Goal: Navigation & Orientation: Find specific page/section

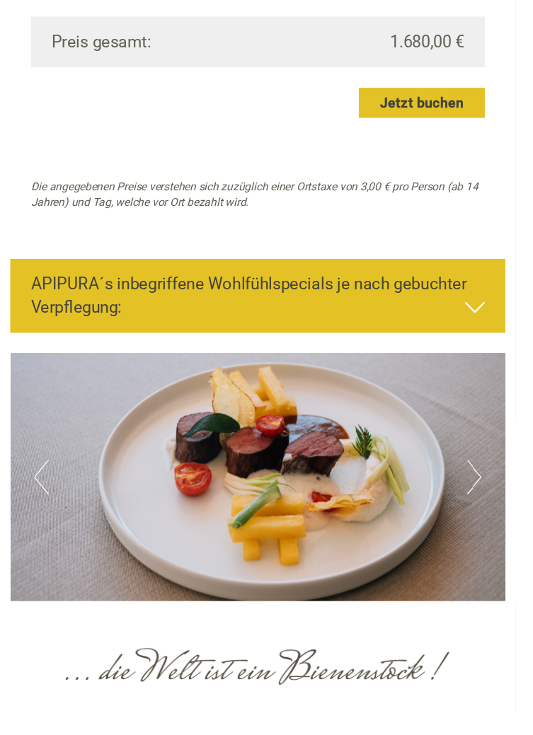
scroll to position [2539, 0]
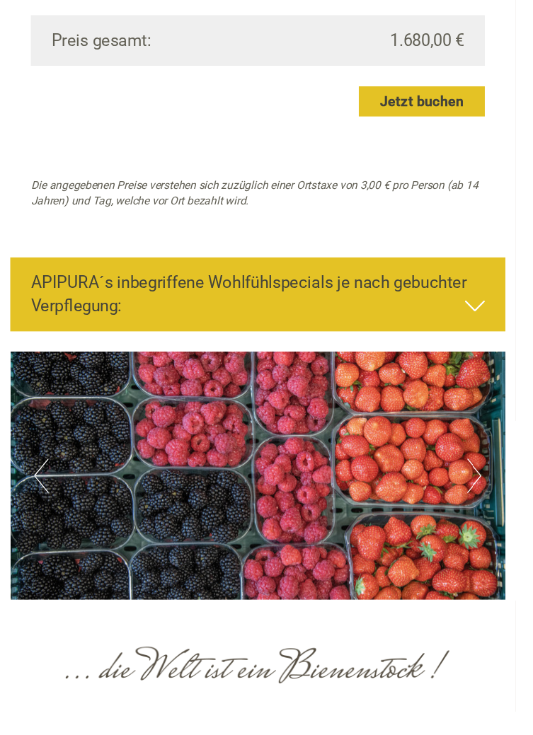
click at [486, 497] on button "Next" at bounding box center [490, 491] width 15 height 35
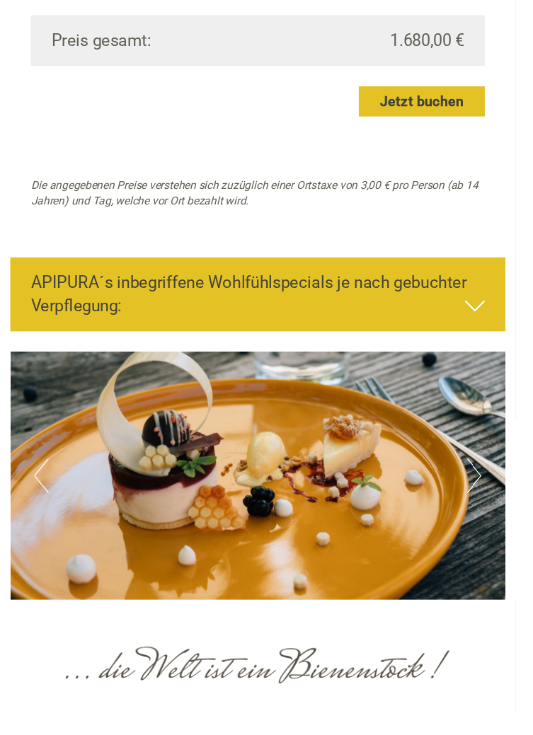
click at [476, 490] on img at bounding box center [267, 492] width 512 height 256
click at [488, 478] on button "Next" at bounding box center [490, 491] width 15 height 35
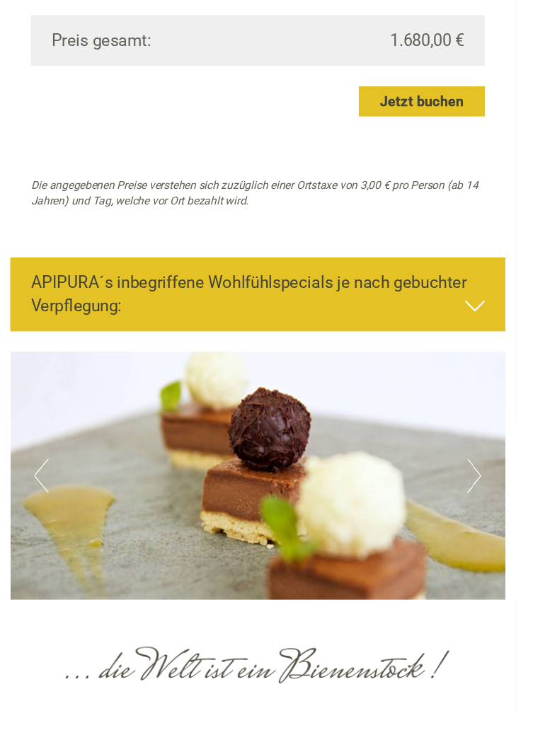
click at [488, 485] on button "Next" at bounding box center [490, 491] width 15 height 35
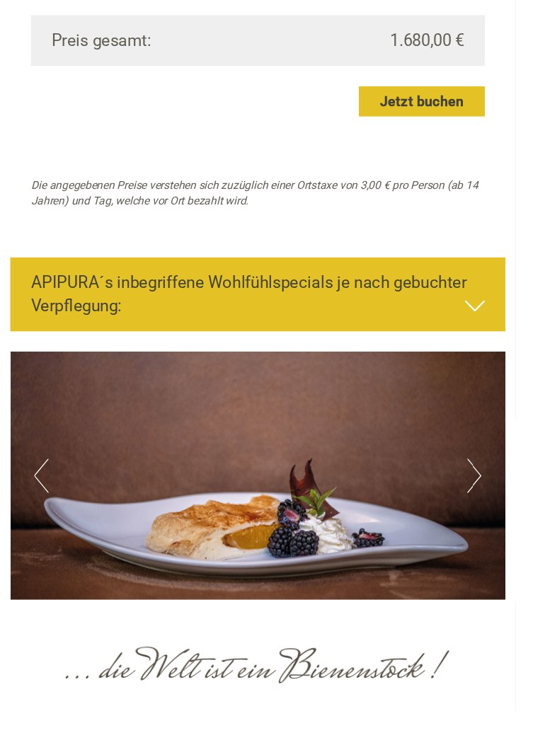
click at [487, 497] on button "Next" at bounding box center [490, 491] width 15 height 35
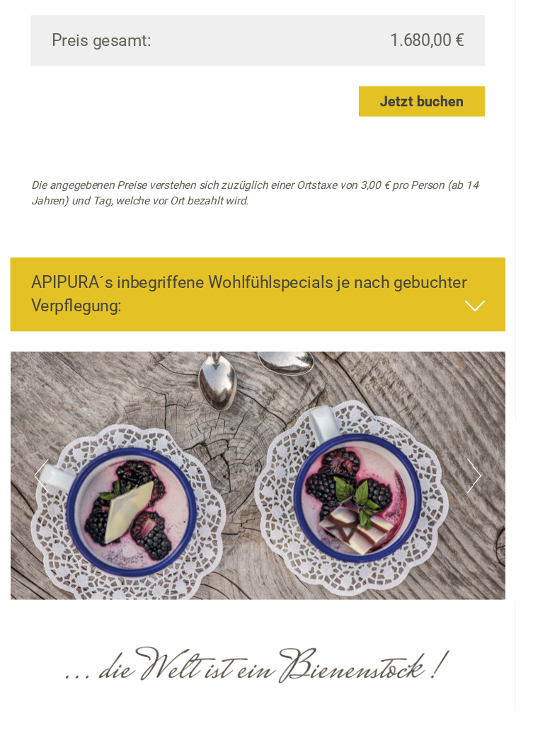
click at [486, 492] on button "Next" at bounding box center [490, 491] width 15 height 35
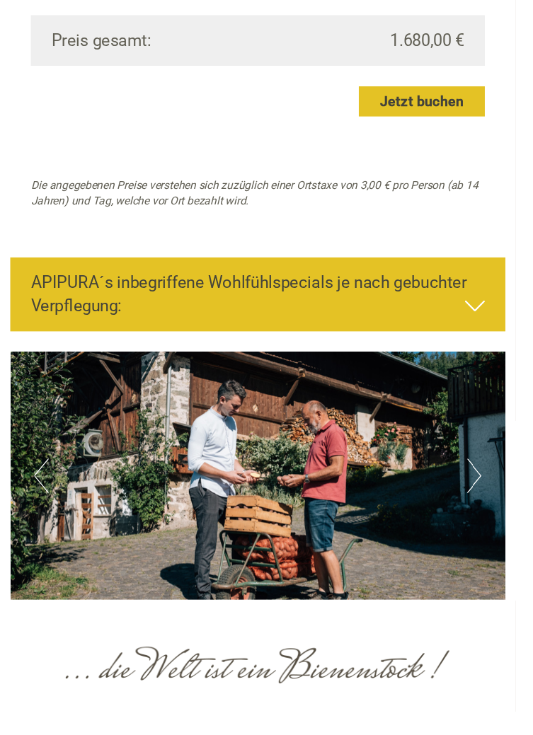
click at [492, 480] on button "Next" at bounding box center [490, 491] width 15 height 35
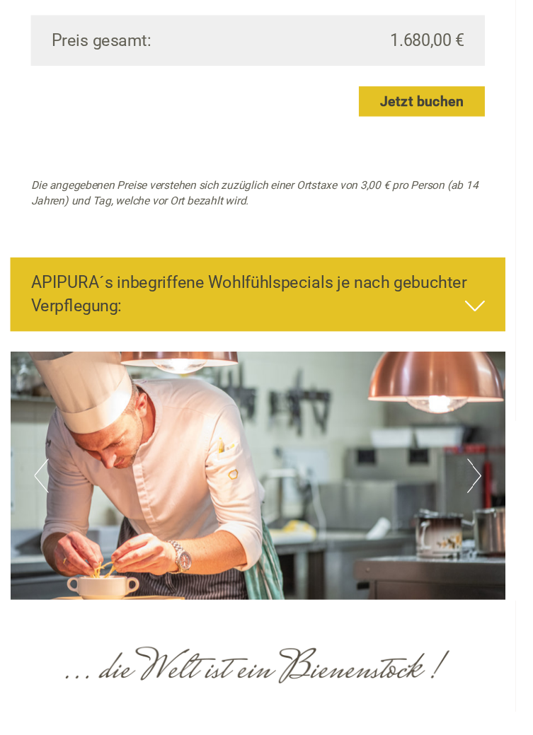
click at [488, 490] on button "Next" at bounding box center [490, 491] width 15 height 35
click at [491, 489] on button "Next" at bounding box center [490, 491] width 15 height 35
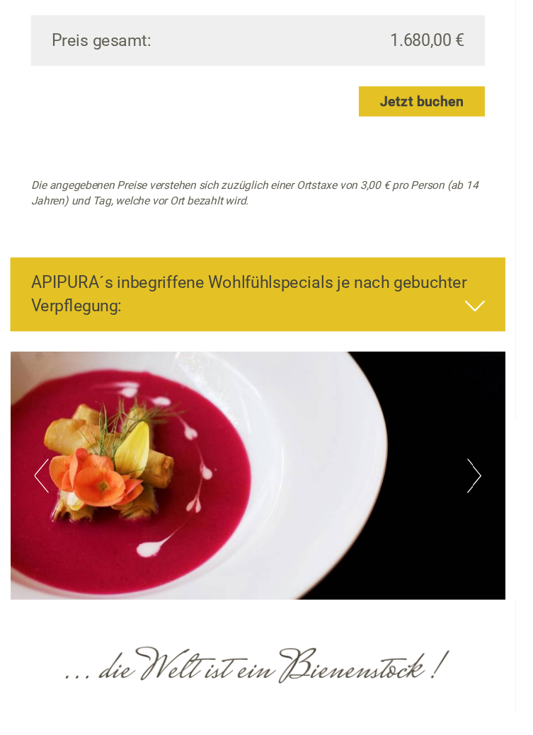
click at [483, 489] on button "Next" at bounding box center [490, 491] width 15 height 35
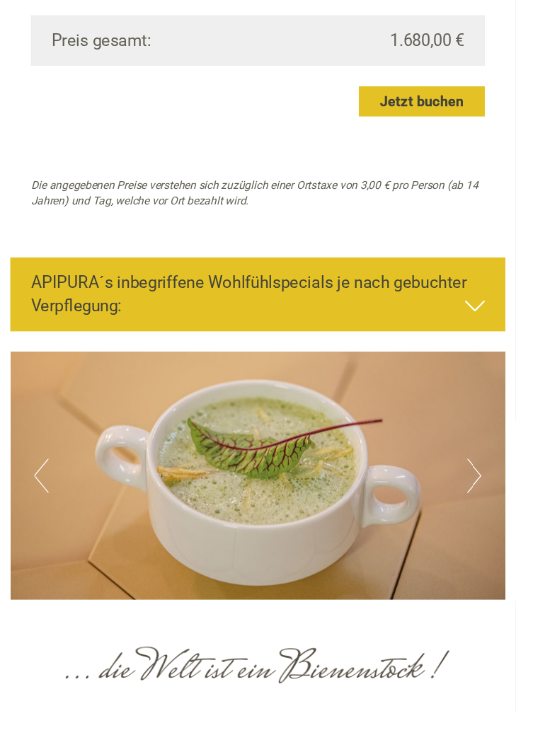
click at [488, 495] on button "Next" at bounding box center [490, 491] width 15 height 35
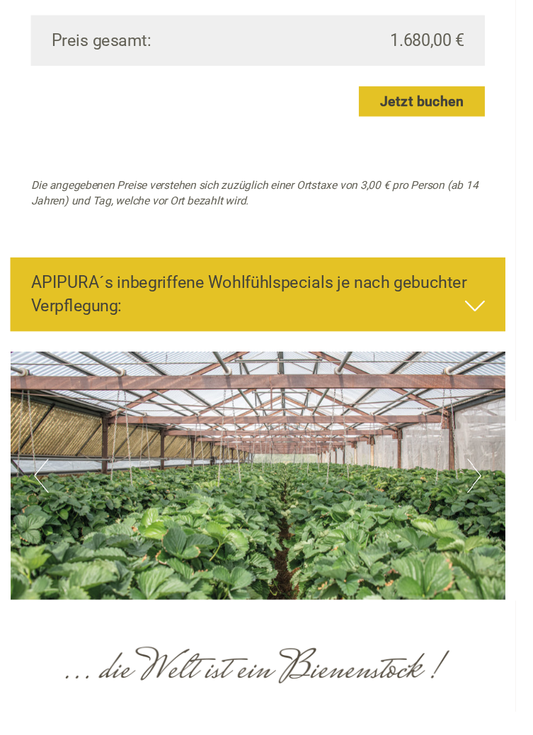
click at [487, 501] on button "Next" at bounding box center [490, 491] width 15 height 35
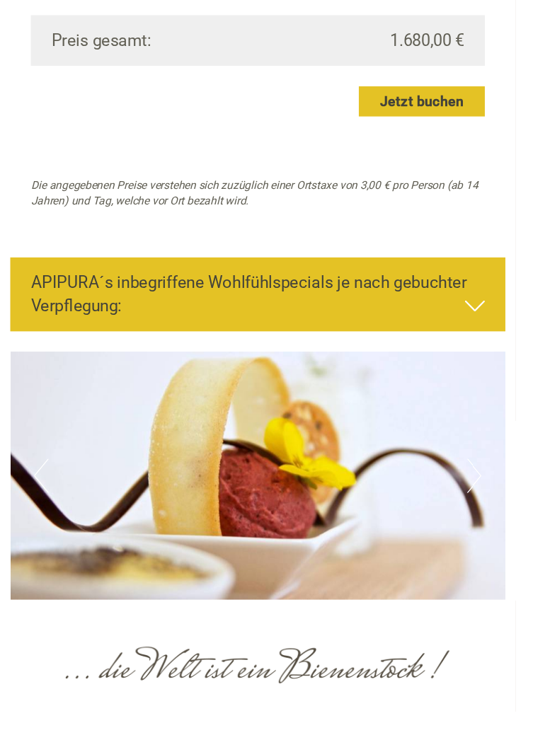
click at [489, 487] on button "Next" at bounding box center [490, 491] width 15 height 35
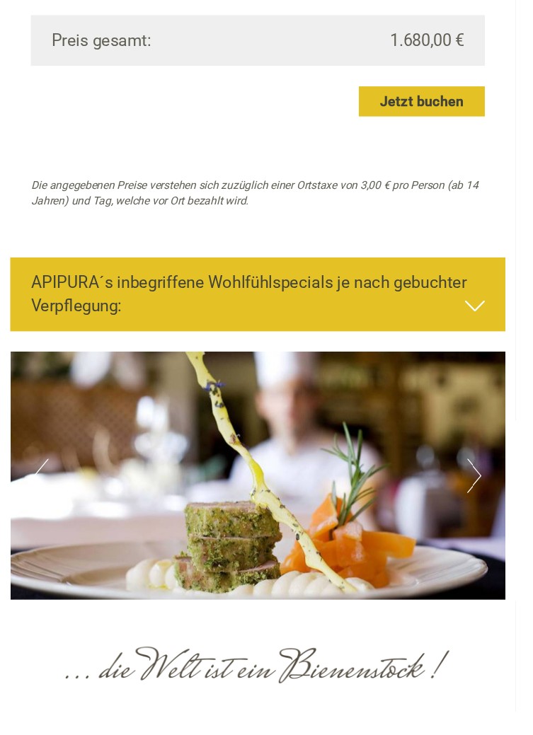
click at [490, 488] on button "Next" at bounding box center [490, 491] width 15 height 35
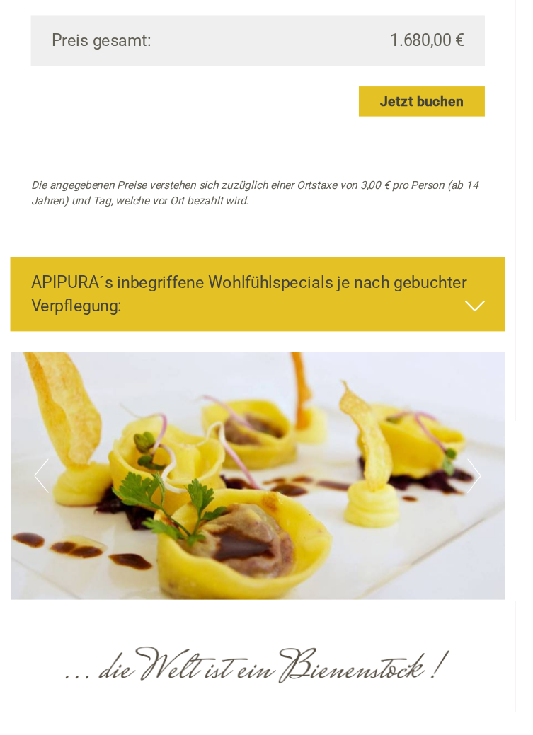
click at [494, 472] on img at bounding box center [267, 492] width 512 height 256
click at [491, 481] on button "Next" at bounding box center [490, 491] width 15 height 35
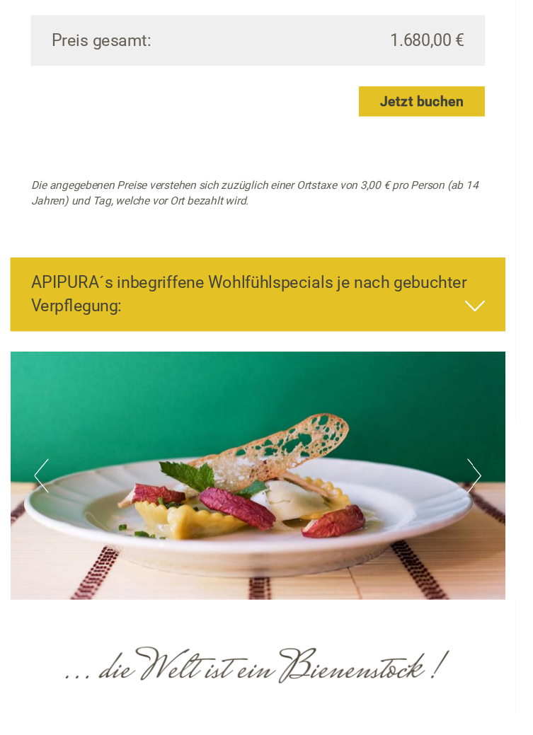
click at [490, 481] on button "Next" at bounding box center [490, 491] width 15 height 35
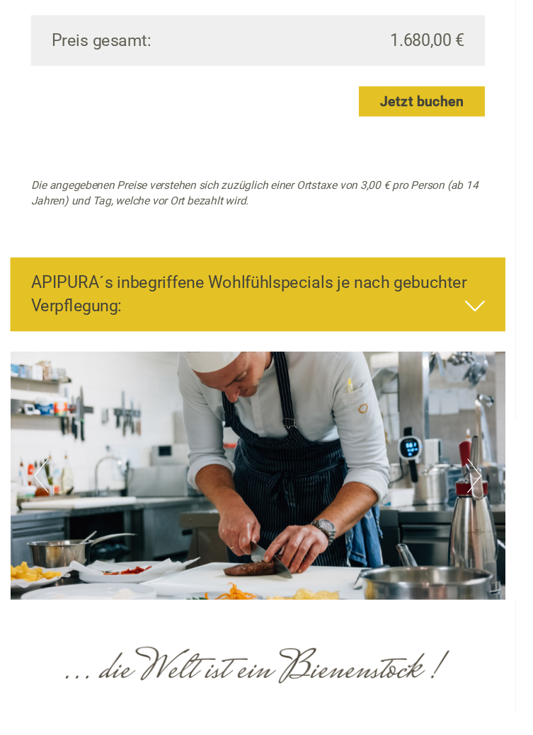
click at [494, 484] on button "Next" at bounding box center [490, 491] width 15 height 35
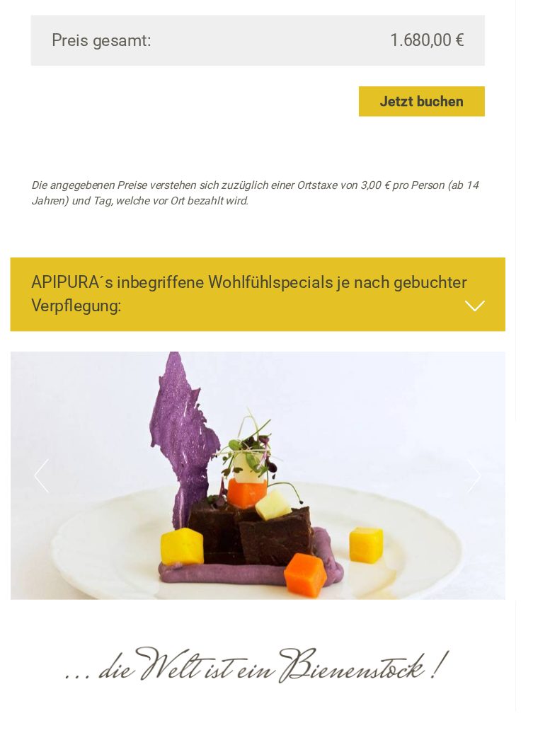
click at [491, 481] on button "Next" at bounding box center [490, 491] width 15 height 35
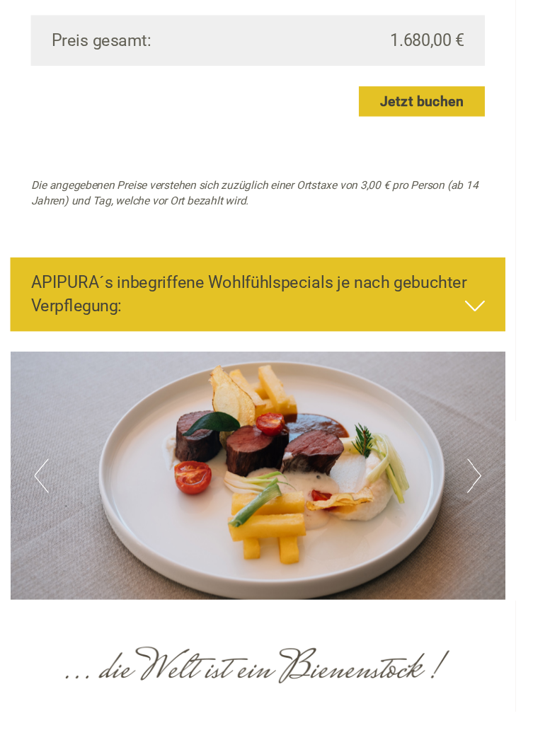
click at [488, 481] on button "Next" at bounding box center [490, 491] width 15 height 35
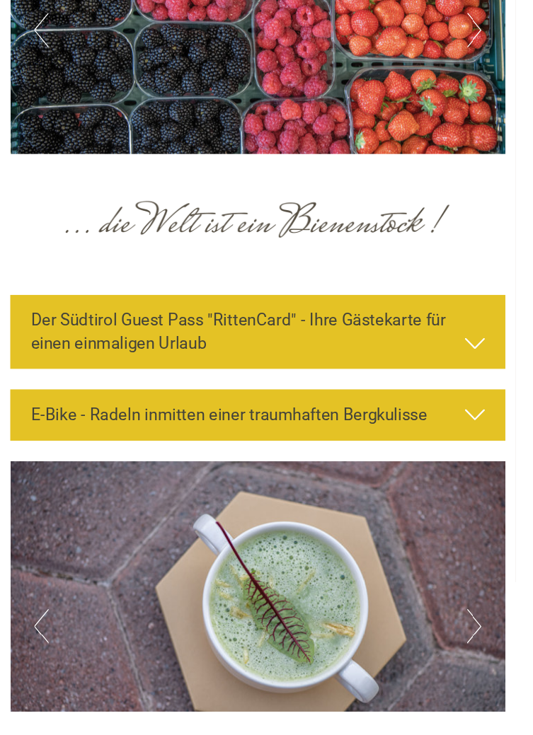
scroll to position [3000, 0]
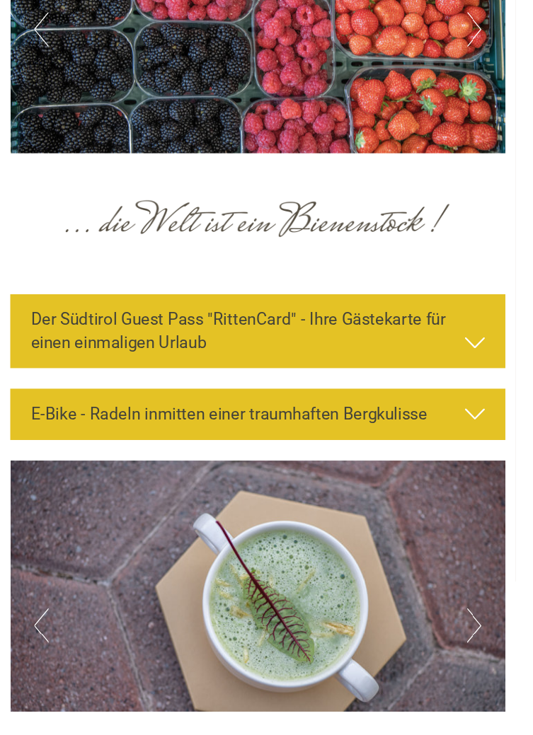
click at [481, 651] on img at bounding box center [267, 637] width 512 height 323
click at [483, 650] on button "Next" at bounding box center [490, 646] width 15 height 35
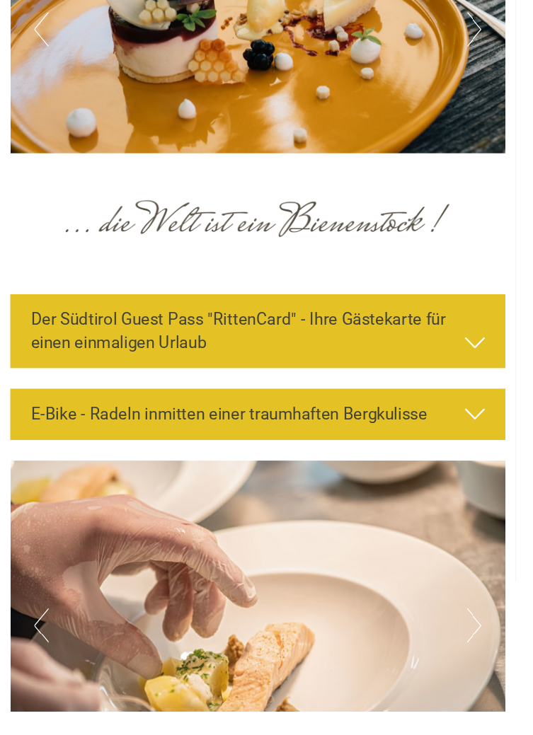
click at [486, 653] on button "Next" at bounding box center [490, 646] width 15 height 35
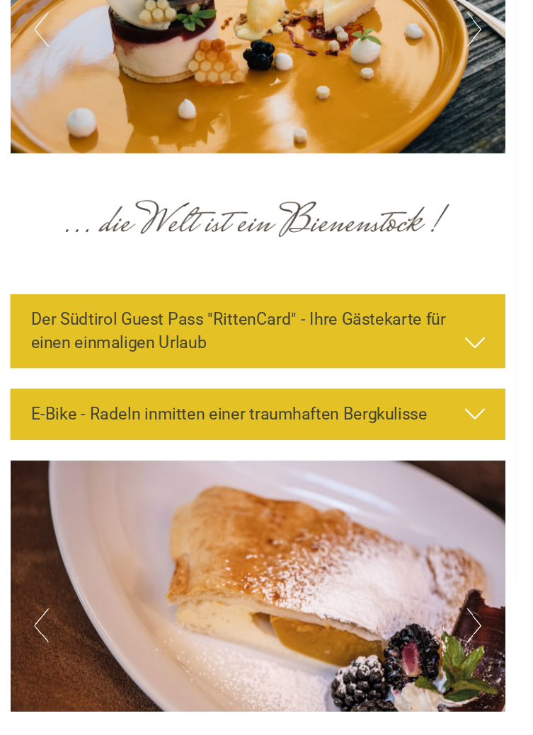
click at [488, 638] on button "Next" at bounding box center [490, 646] width 15 height 35
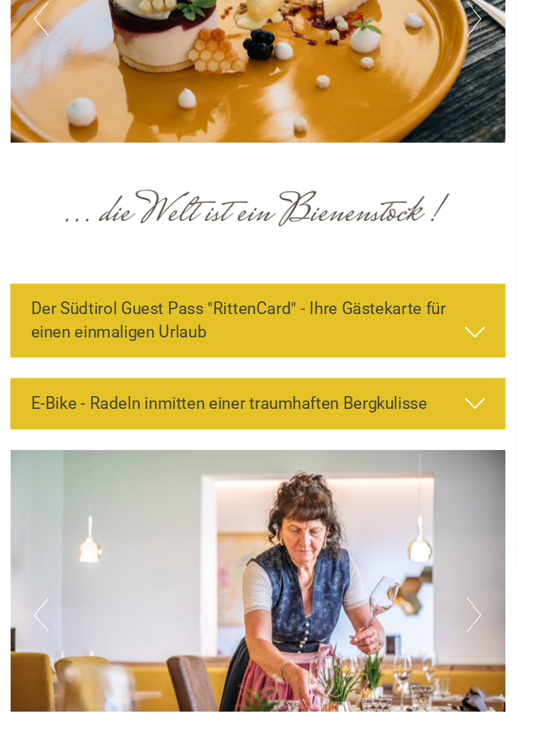
scroll to position [3048, 0]
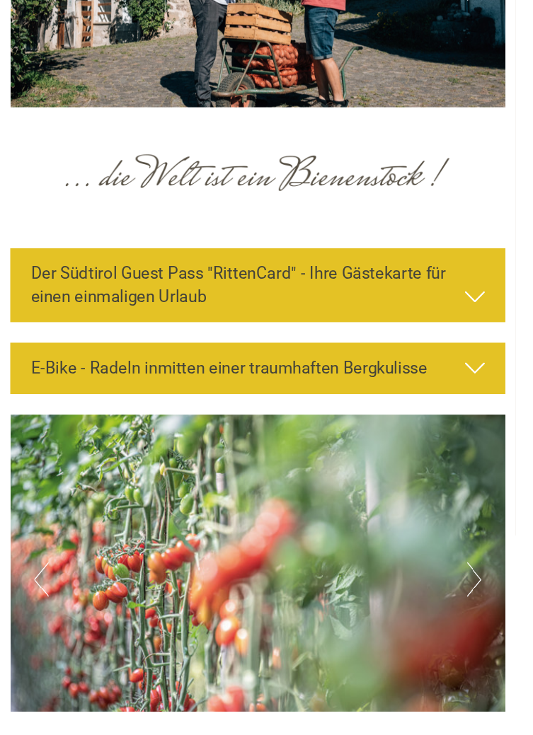
click at [494, 587] on button "Next" at bounding box center [490, 599] width 15 height 35
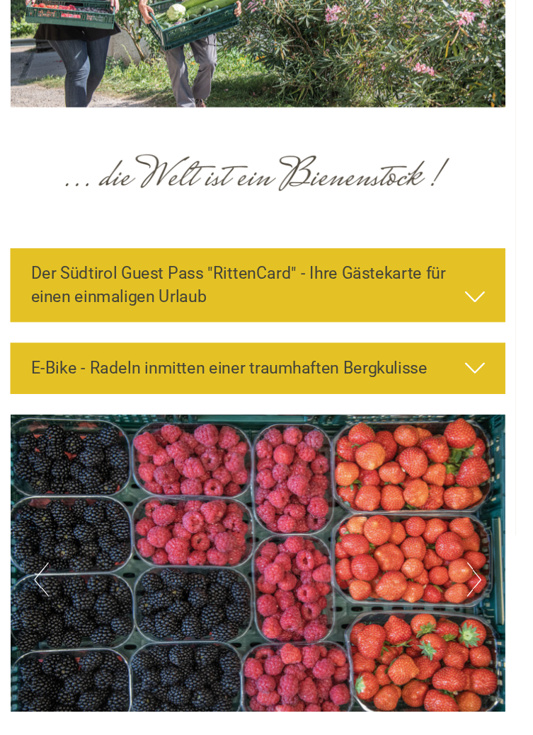
click at [486, 592] on button "Next" at bounding box center [490, 599] width 15 height 35
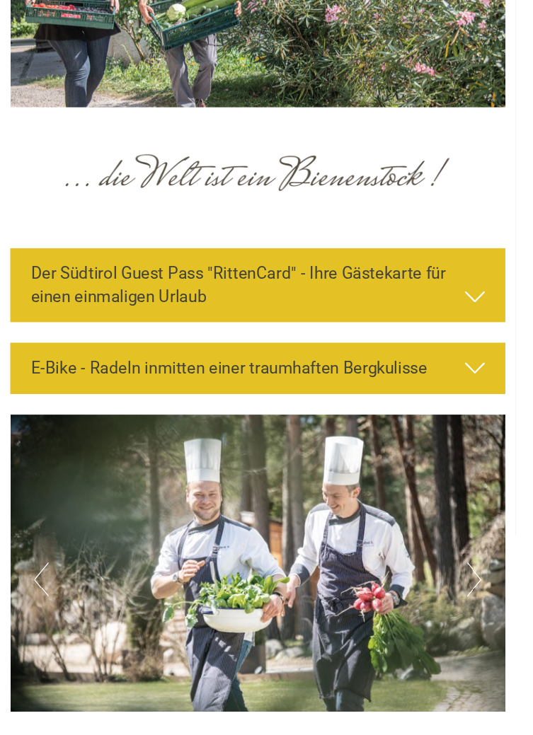
click at [488, 598] on button "Next" at bounding box center [490, 599] width 15 height 35
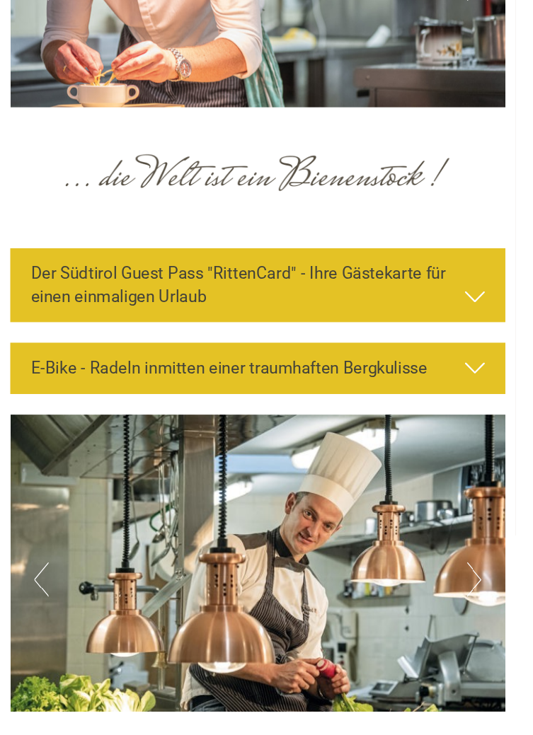
click at [491, 592] on button "Next" at bounding box center [490, 599] width 15 height 35
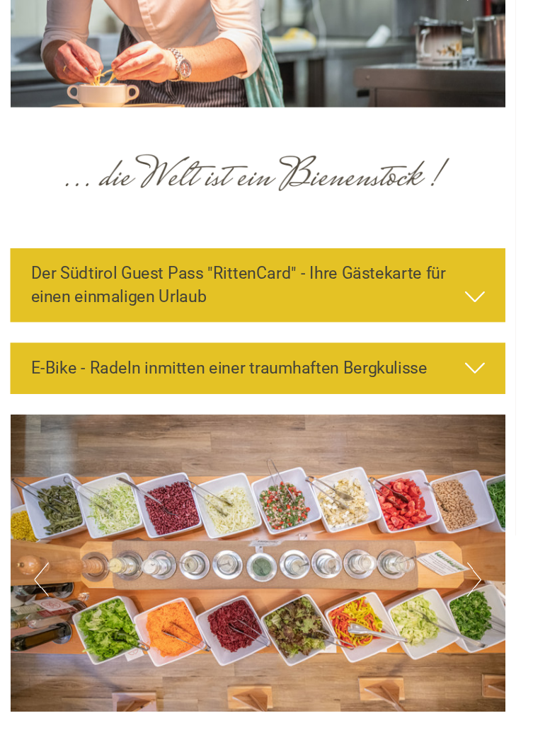
click at [485, 602] on button "Next" at bounding box center [490, 599] width 15 height 35
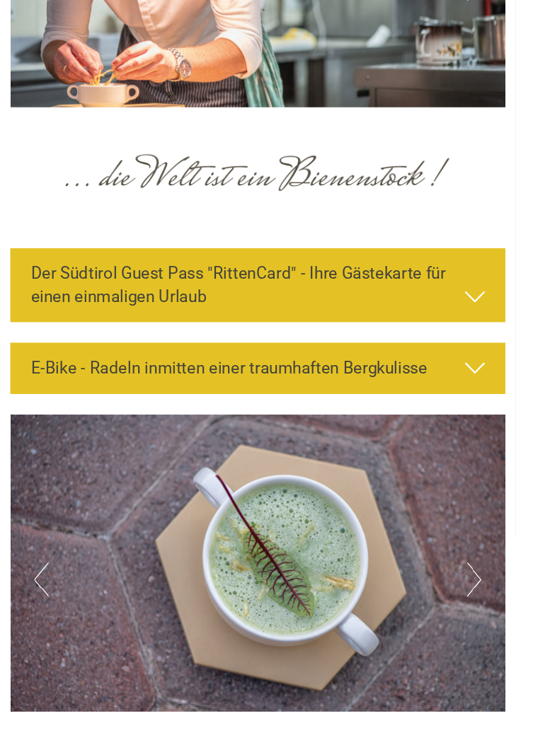
click at [487, 592] on button "Next" at bounding box center [490, 599] width 15 height 35
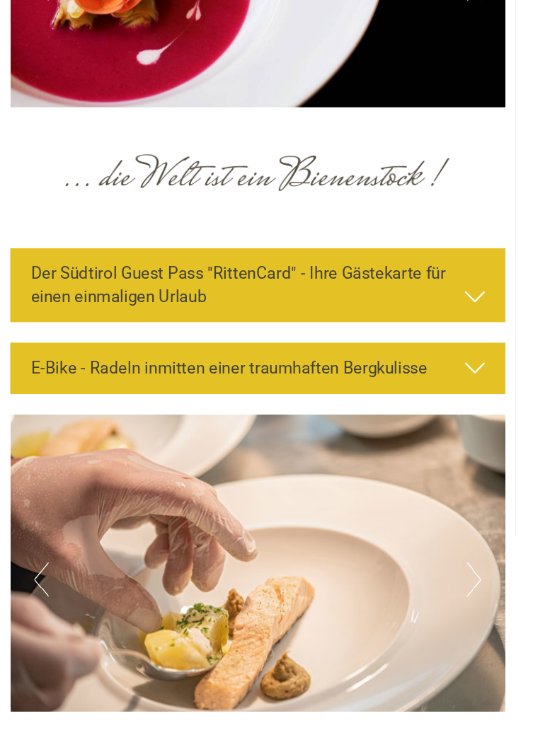
click at [486, 603] on button "Next" at bounding box center [490, 599] width 15 height 35
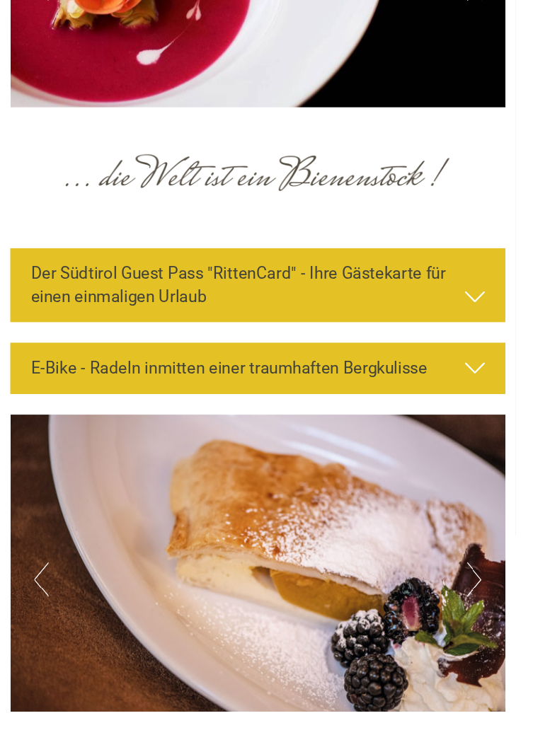
click at [489, 600] on button "Next" at bounding box center [490, 599] width 15 height 35
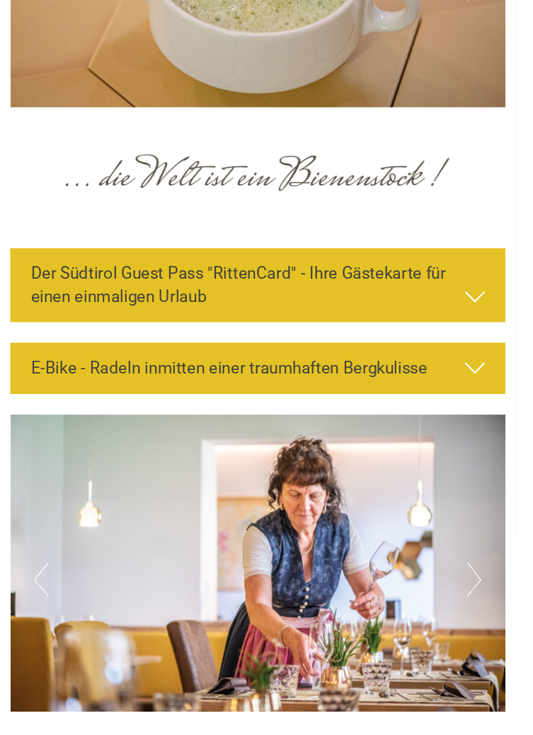
click at [494, 601] on button "Next" at bounding box center [490, 599] width 15 height 35
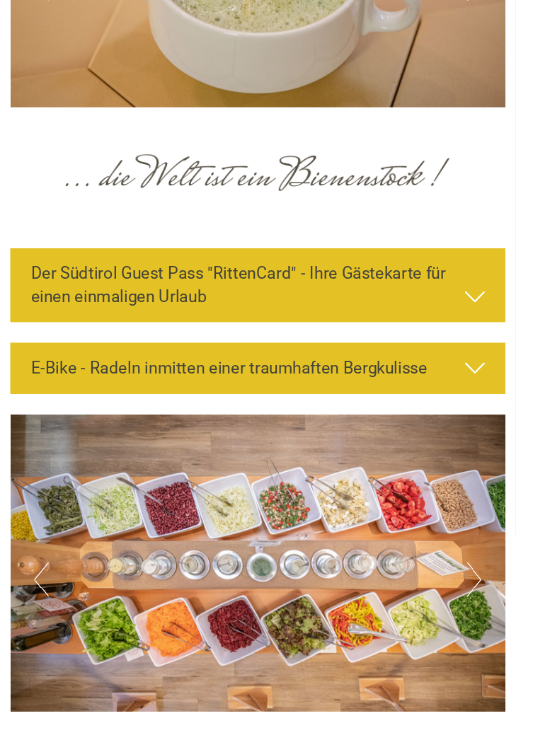
click at [486, 601] on button "Next" at bounding box center [490, 599] width 15 height 35
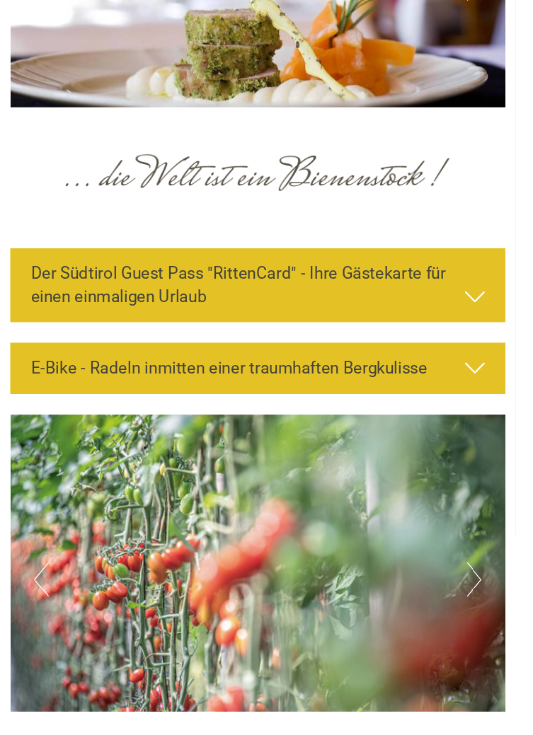
click at [495, 592] on button "Next" at bounding box center [490, 599] width 15 height 35
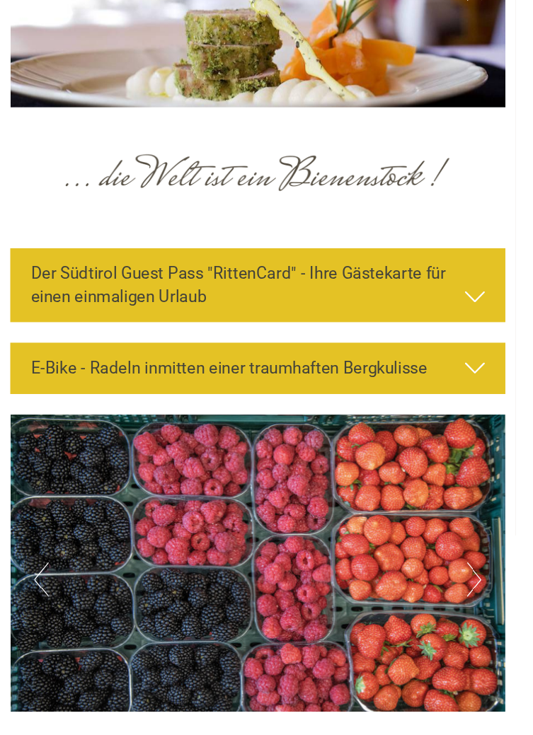
click at [495, 605] on button "Next" at bounding box center [490, 599] width 15 height 35
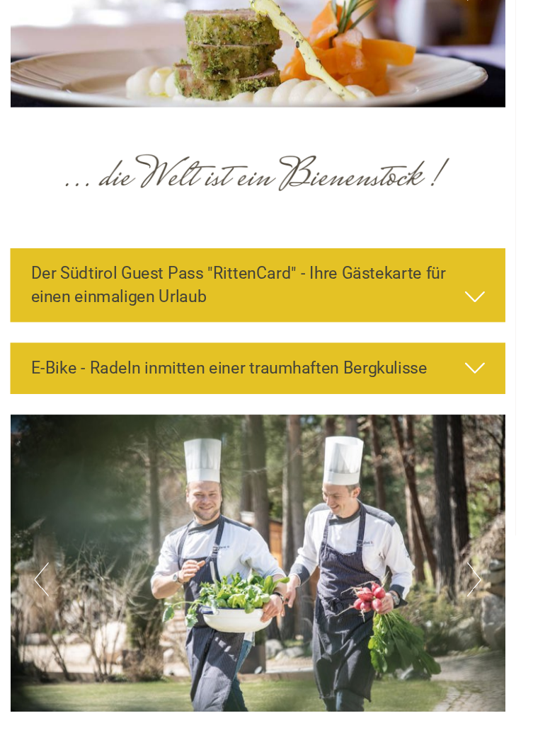
click at [495, 604] on button "Next" at bounding box center [490, 599] width 15 height 35
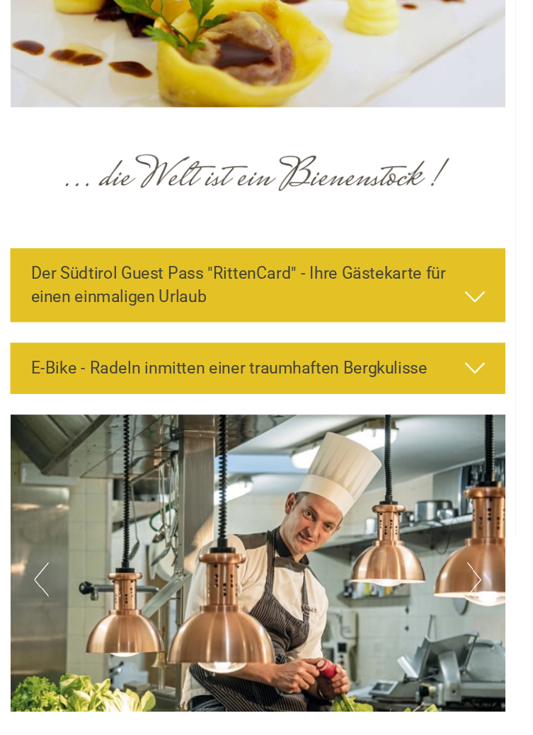
click at [495, 594] on button "Next" at bounding box center [490, 599] width 15 height 35
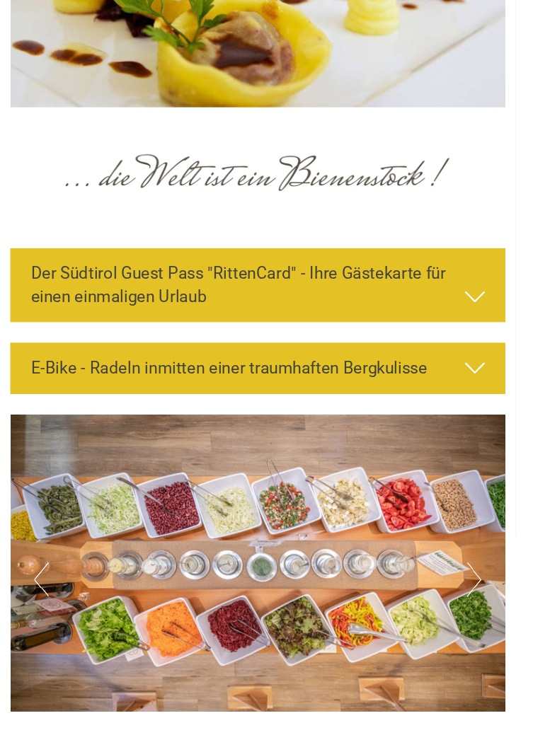
click at [498, 595] on button "Next" at bounding box center [490, 599] width 15 height 35
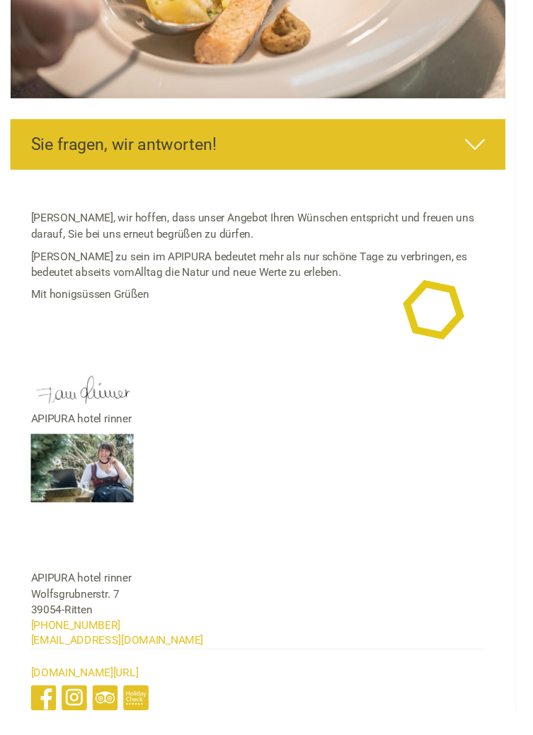
scroll to position [3717, 0]
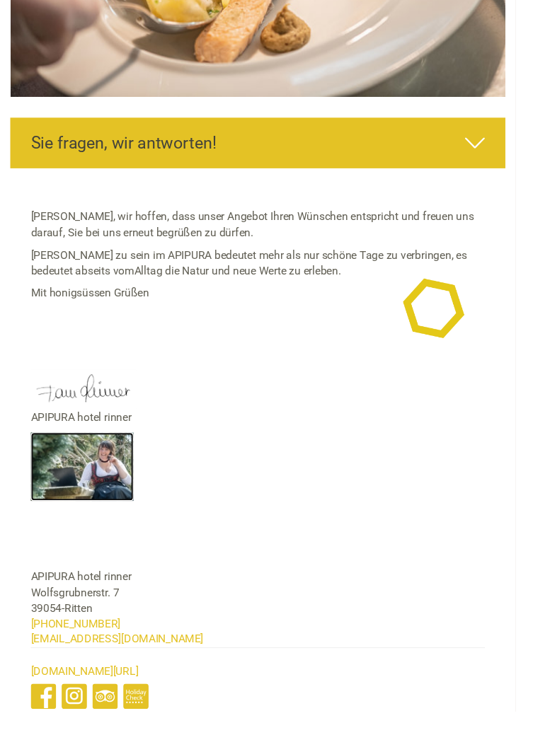
click at [102, 481] on img at bounding box center [85, 482] width 106 height 71
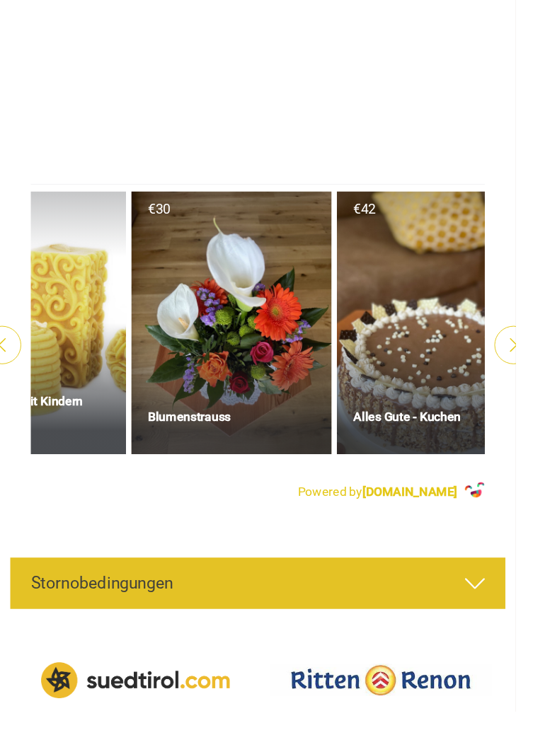
scroll to position [0, 1016]
